Goal: Navigation & Orientation: Find specific page/section

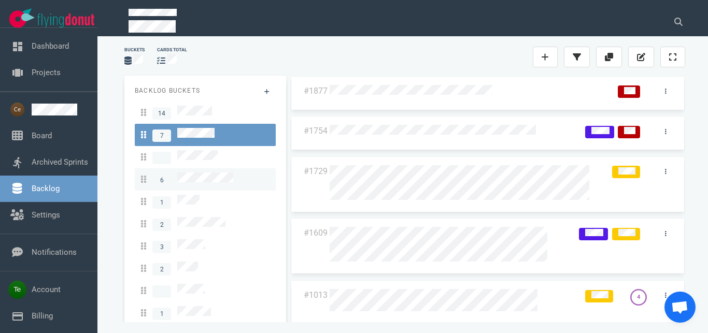
click at [206, 178] on span "6" at bounding box center [187, 180] width 92 height 14
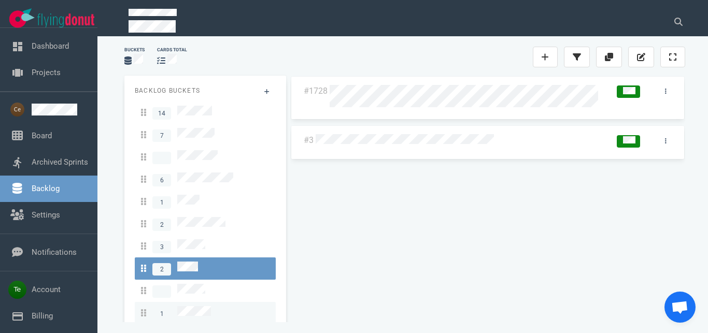
scroll to position [18, 0]
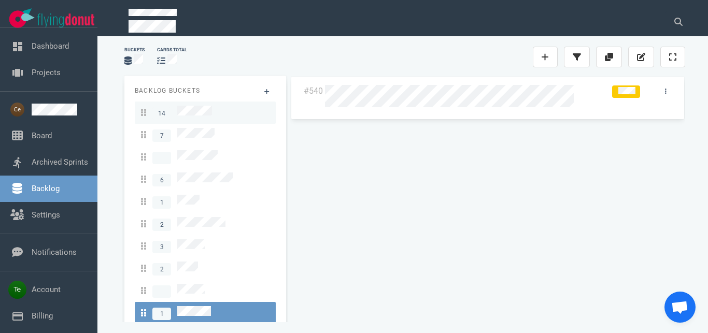
click at [203, 102] on link "14" at bounding box center [205, 113] width 141 height 22
